Goal: Navigation & Orientation: Find specific page/section

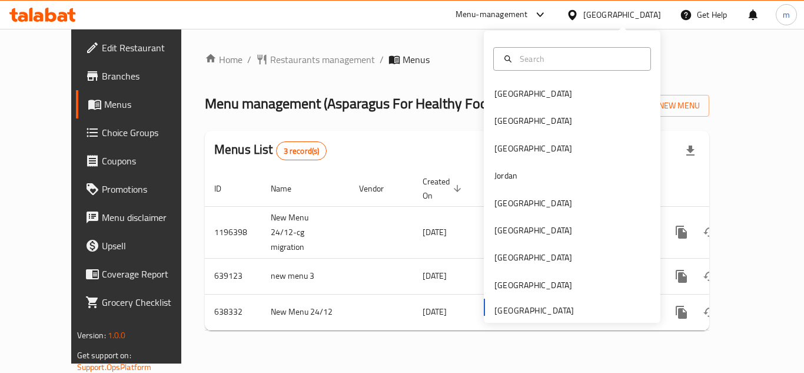
click at [495, 254] on div "[GEOGRAPHIC_DATA]" at bounding box center [534, 257] width 78 height 13
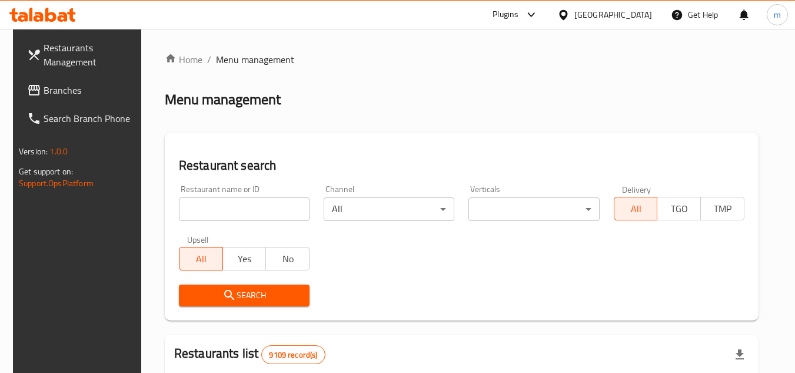
click at [44, 88] on span "Branches" at bounding box center [90, 90] width 93 height 14
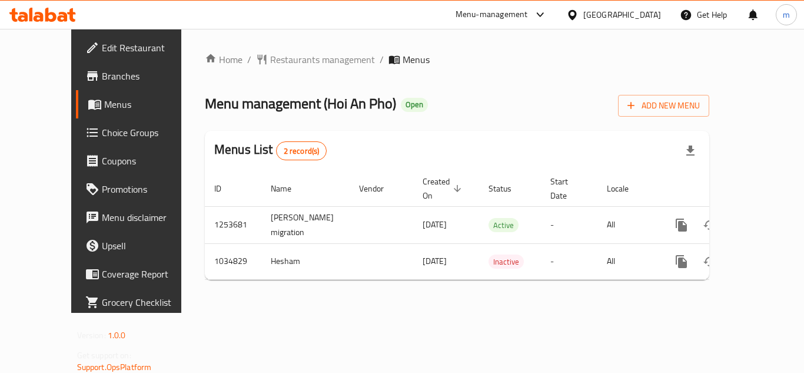
click at [583, 17] on div at bounding box center [574, 14] width 17 height 13
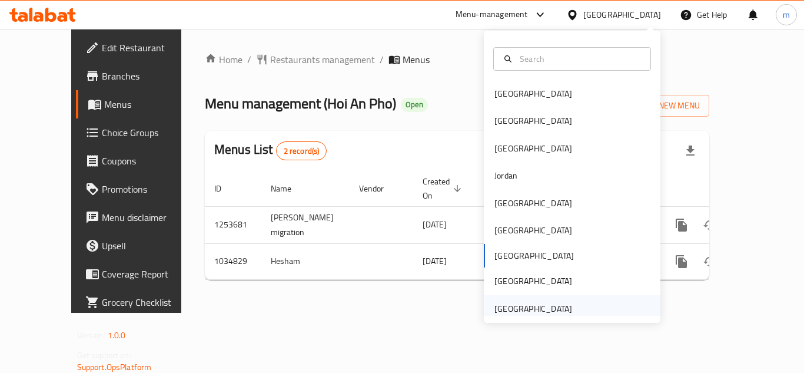
click at [520, 302] on div "[GEOGRAPHIC_DATA]" at bounding box center [534, 308] width 78 height 13
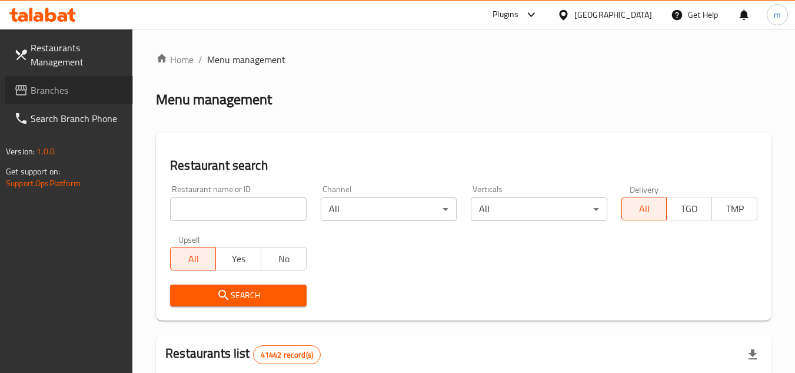
click at [41, 85] on span "Branches" at bounding box center [77, 90] width 93 height 14
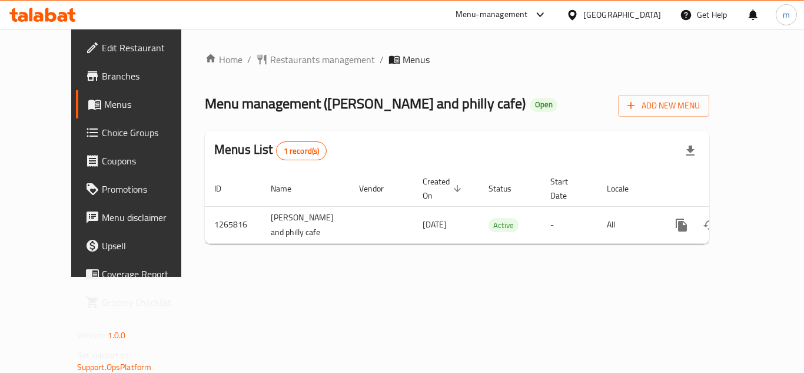
click at [582, 14] on div at bounding box center [574, 14] width 17 height 13
click at [246, 68] on div "Home / Restaurants management / Menus Menu management ( [PERSON_NAME] and phill…" at bounding box center [457, 152] width 505 height 201
click at [270, 61] on span "Restaurants management" at bounding box center [322, 59] width 105 height 14
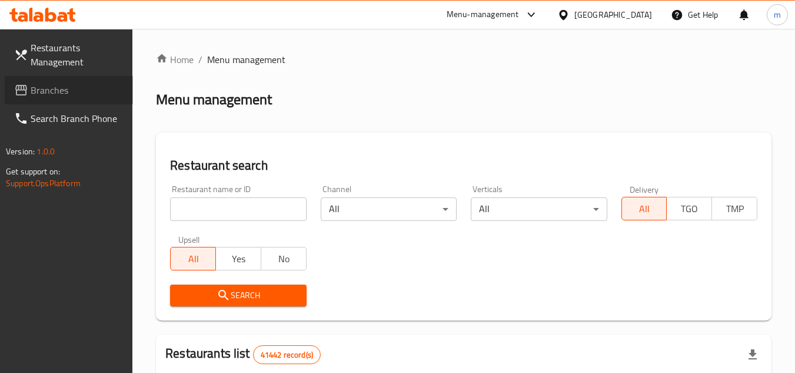
click at [69, 97] on link "Branches" at bounding box center [69, 90] width 128 height 28
